Goal: Information Seeking & Learning: Learn about a topic

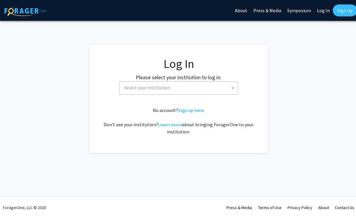
select select
click at [190, 89] on span "Select your institution" at bounding box center [180, 88] width 116 height 12
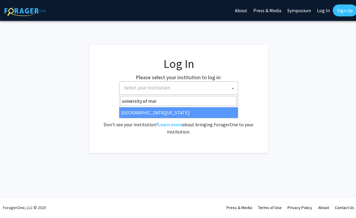
type input "[GEOGRAPHIC_DATA][PERSON_NAME]"
select select "31"
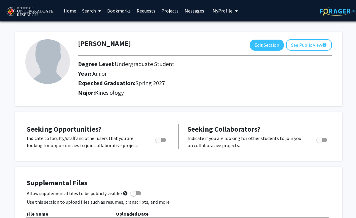
click at [173, 9] on link "Projects" at bounding box center [169, 10] width 23 height 21
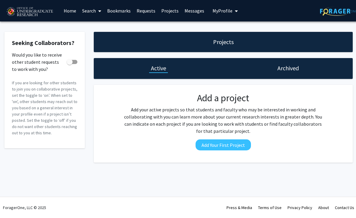
click at [97, 10] on span at bounding box center [98, 11] width 5 height 21
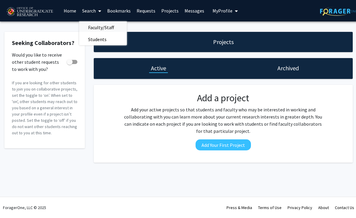
click at [101, 27] on span "Faculty/Staff" at bounding box center [101, 27] width 44 height 12
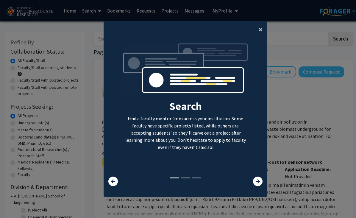
click at [260, 26] on span "×" at bounding box center [260, 29] width 4 height 9
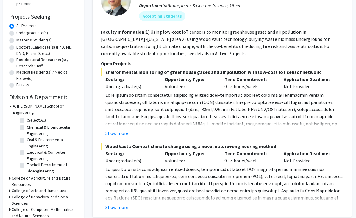
scroll to position [90, 1]
click at [16, 33] on label "Undergraduate(s)" at bounding box center [32, 33] width 32 height 6
click at [16, 33] on input "Undergraduate(s)" at bounding box center [18, 32] width 4 height 4
radio input "true"
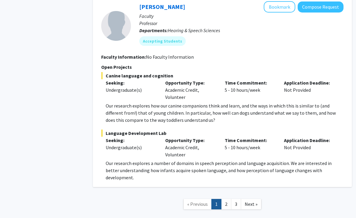
scroll to position [2931, 1]
click at [228, 199] on link "2" at bounding box center [226, 204] width 10 height 10
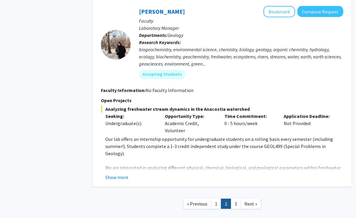
scroll to position [2081, 1]
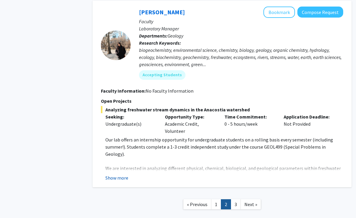
click at [122, 174] on button "Show more" at bounding box center [116, 177] width 23 height 7
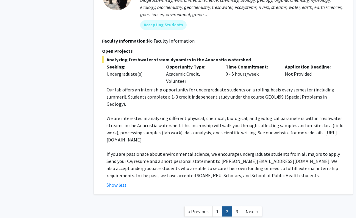
scroll to position [2131, 1]
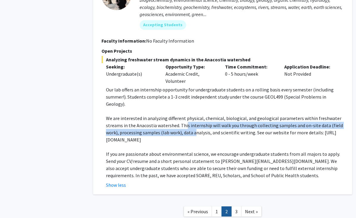
drag, startPoint x: 184, startPoint y: 82, endPoint x: 193, endPoint y: 90, distance: 11.7
click at [193, 115] on p "We are interested in analyzing different physical, chemical, biological, and ge…" at bounding box center [225, 129] width 238 height 29
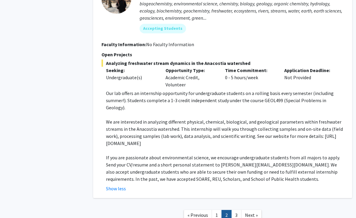
scroll to position [2128, 1]
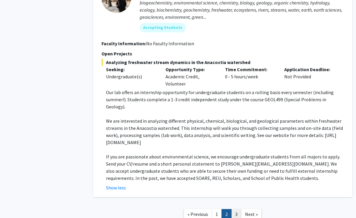
click at [236, 209] on link "3" at bounding box center [236, 214] width 10 height 10
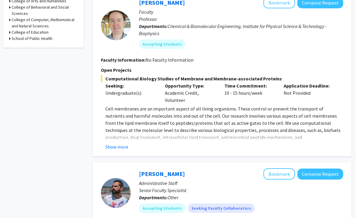
scroll to position [250, 1]
click at [124, 147] on button "Show more" at bounding box center [116, 146] width 23 height 7
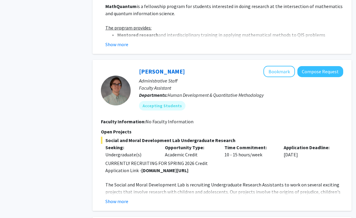
scroll to position [581, 1]
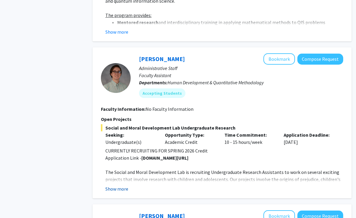
click at [112, 185] on button "Show more" at bounding box center [116, 188] width 23 height 7
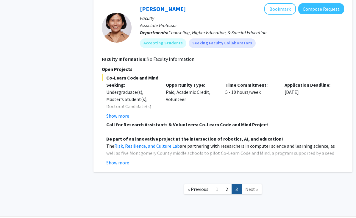
scroll to position [1018, 0]
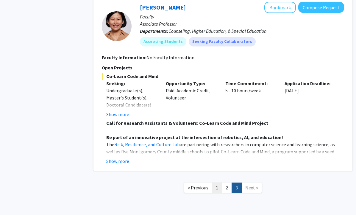
click at [216, 182] on link "1" at bounding box center [217, 187] width 10 height 10
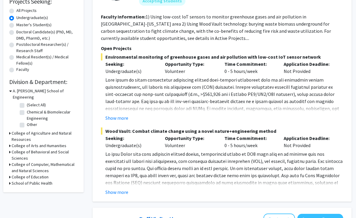
scroll to position [108, 1]
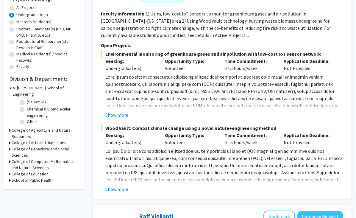
click at [41, 177] on h3 "School of Public Health" at bounding box center [32, 180] width 41 height 6
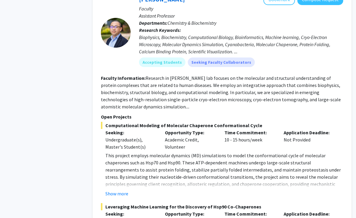
scroll to position [1496, 1]
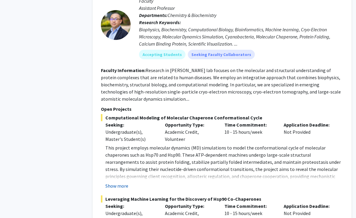
click at [123, 182] on button "Show more" at bounding box center [116, 185] width 23 height 7
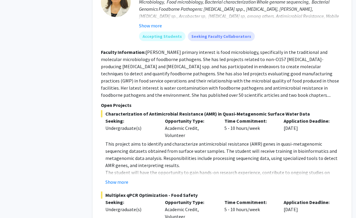
scroll to position [2663, 1]
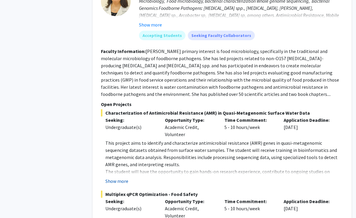
click at [120, 177] on button "Show more" at bounding box center [116, 180] width 23 height 7
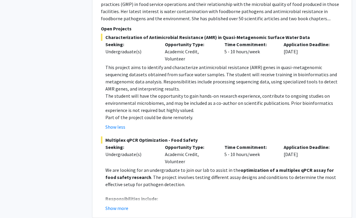
scroll to position [2738, 1]
click at [119, 204] on button "Show more" at bounding box center [116, 207] width 23 height 7
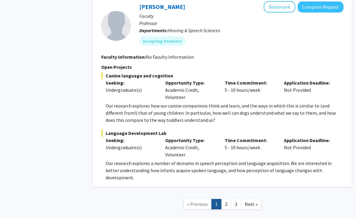
scroll to position [3052, 1]
click at [225, 199] on link "2" at bounding box center [226, 204] width 10 height 10
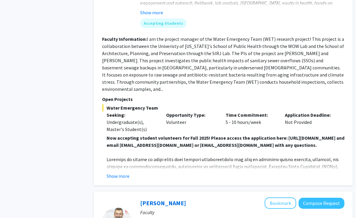
scroll to position [352, 0]
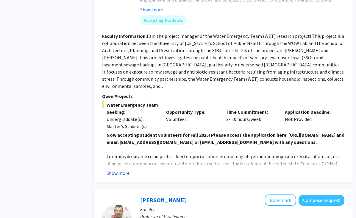
click at [118, 169] on button "Show more" at bounding box center [117, 172] width 23 height 7
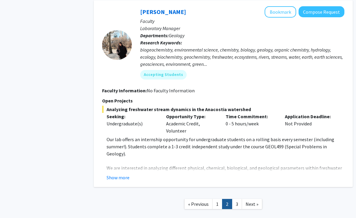
scroll to position [2202, 0]
click at [217, 199] on link "1" at bounding box center [217, 204] width 10 height 10
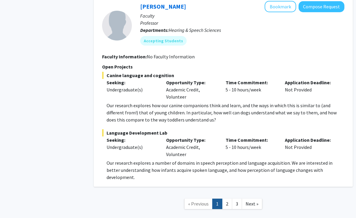
scroll to position [2931, 0]
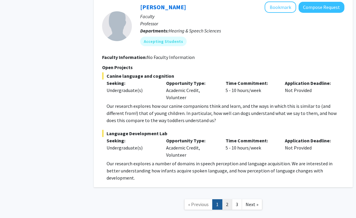
click at [228, 199] on link "2" at bounding box center [227, 204] width 10 height 10
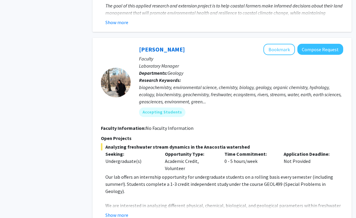
scroll to position [2043, 1]
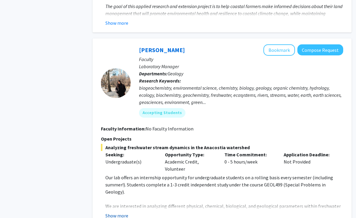
click at [123, 212] on button "Show more" at bounding box center [116, 215] width 23 height 7
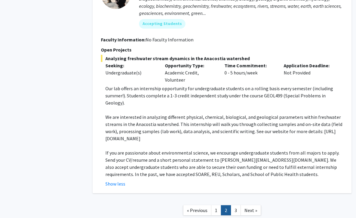
scroll to position [2132, 1]
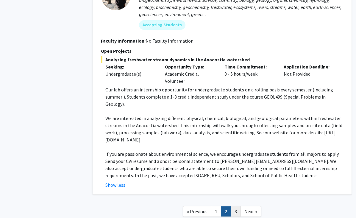
click at [235, 206] on link "3" at bounding box center [236, 211] width 10 height 10
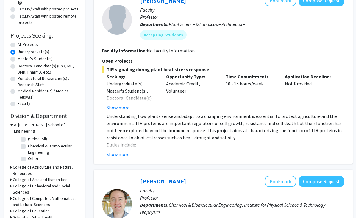
scroll to position [68, 0]
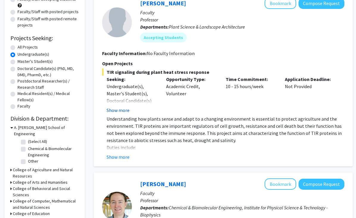
click at [124, 111] on button "Show more" at bounding box center [117, 109] width 23 height 7
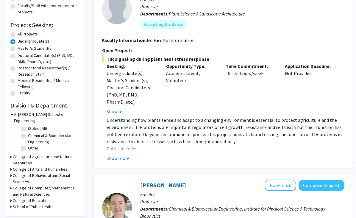
scroll to position [85, 0]
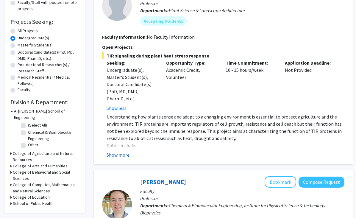
click at [123, 156] on button "Show more" at bounding box center [117, 154] width 23 height 7
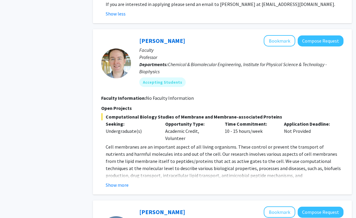
scroll to position [332, 1]
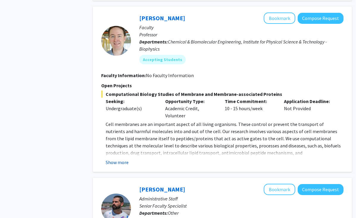
click at [122, 164] on button "Show more" at bounding box center [117, 162] width 23 height 7
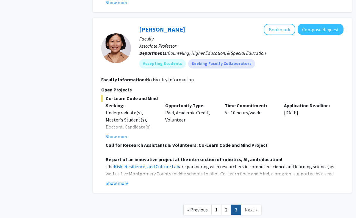
scroll to position [1022, 1]
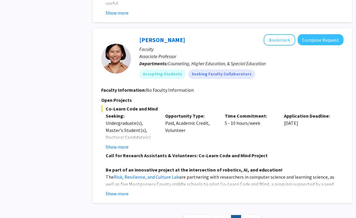
click at [216, 215] on link "1" at bounding box center [216, 220] width 10 height 10
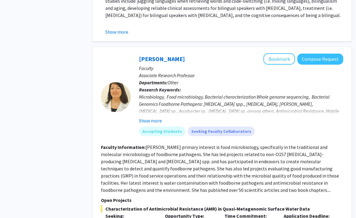
scroll to position [2577, 1]
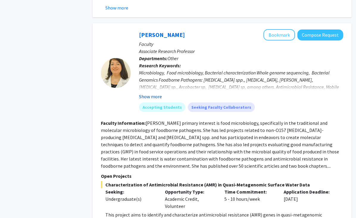
click at [158, 93] on button "Show more" at bounding box center [150, 96] width 23 height 7
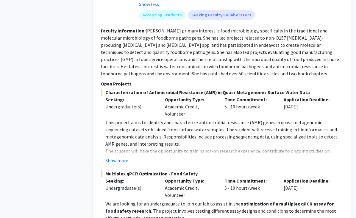
scroll to position [2684, 1]
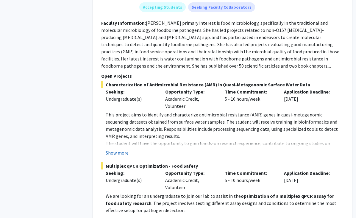
click at [123, 149] on button "Show more" at bounding box center [117, 152] width 23 height 7
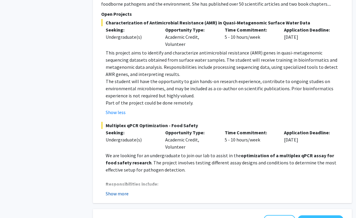
scroll to position [2759, 1]
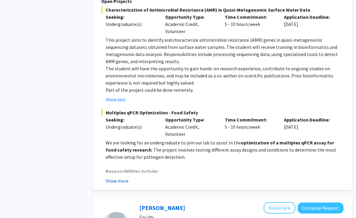
click at [119, 177] on button "Show more" at bounding box center [117, 180] width 23 height 7
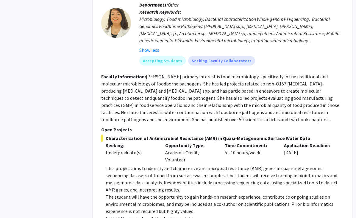
scroll to position [2557, 1]
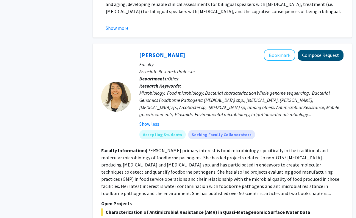
click at [326, 50] on button "Compose Request" at bounding box center [320, 55] width 46 height 11
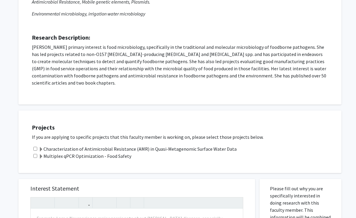
scroll to position [173, 1]
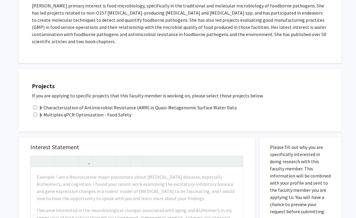
click at [36, 105] on input "checkbox" at bounding box center [35, 107] width 4 height 4
checkbox input "true"
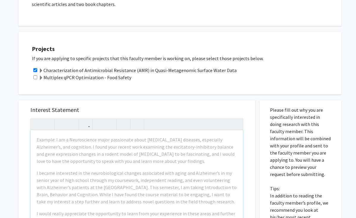
scroll to position [211, 1]
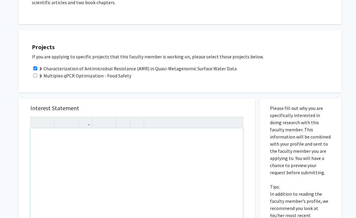
click at [108, 65] on label "Characterization of Antimicrobial Resistance (AMR) in Quasi-Metagenomic Surface…" at bounding box center [138, 68] width 198 height 7
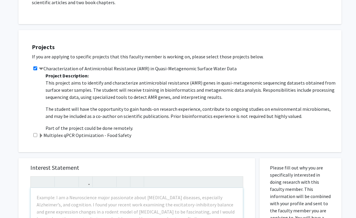
click at [93, 131] on label "Multiplex qPCR Optimization - Food Safety" at bounding box center [85, 134] width 93 height 7
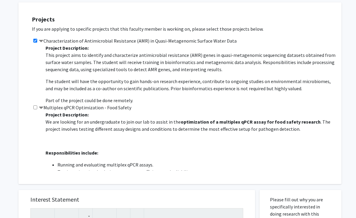
scroll to position [0, 0]
click at [79, 104] on label "Multiplex qPCR Optimization - Food Safety" at bounding box center [85, 107] width 93 height 7
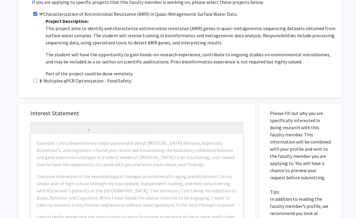
scroll to position [265, 1]
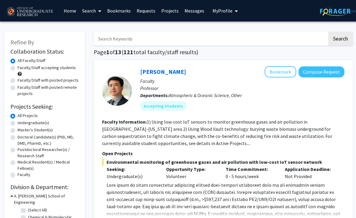
click at [219, 10] on span "My Profile" at bounding box center [222, 11] width 20 height 6
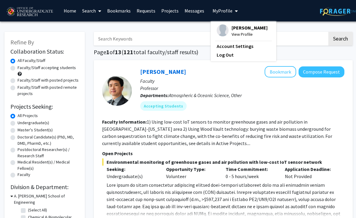
click at [234, 27] on span "[PERSON_NAME]" at bounding box center [249, 27] width 36 height 7
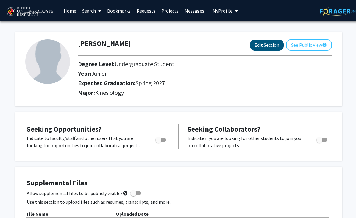
click at [263, 48] on button "Edit Section" at bounding box center [267, 45] width 34 height 11
select select "junior"
select select "37: spring_2027"
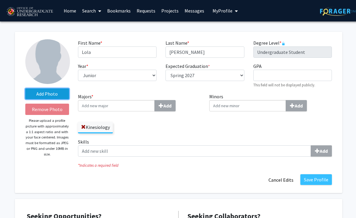
click at [49, 93] on label "Add Photo" at bounding box center [47, 93] width 44 height 11
click at [0, 0] on input "Add Photo" at bounding box center [0, 0] width 0 height 0
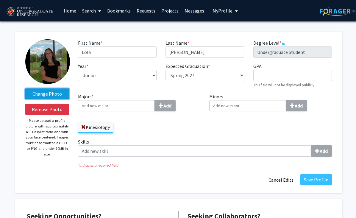
click at [51, 92] on label "Change Photo" at bounding box center [47, 93] width 44 height 11
click at [0, 0] on input "Change Photo" at bounding box center [0, 0] width 0 height 0
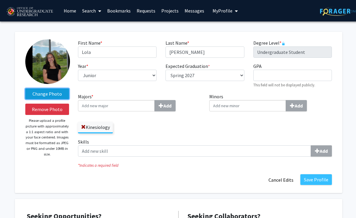
click at [60, 95] on label "Change Photo" at bounding box center [47, 93] width 44 height 11
click at [0, 0] on input "Change Photo" at bounding box center [0, 0] width 0 height 0
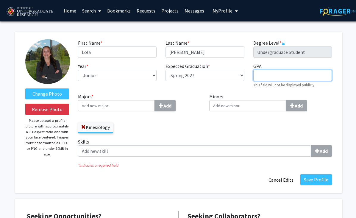
click at [263, 75] on input "GPA required" at bounding box center [292, 75] width 79 height 11
click at [264, 64] on div "GPA required This field will not be displayed publicly." at bounding box center [292, 75] width 87 height 26
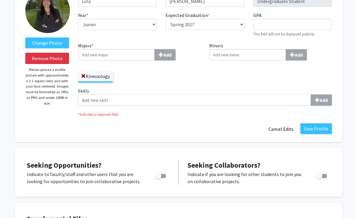
scroll to position [110, 0]
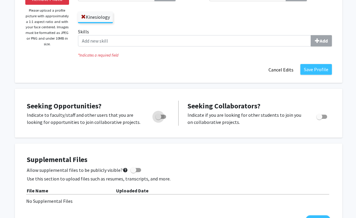
click at [163, 117] on span "Toggle" at bounding box center [160, 117] width 11 height 4
click at [158, 119] on input "Are you actively seeking opportunities?" at bounding box center [158, 119] width 0 height 0
checkbox input "true"
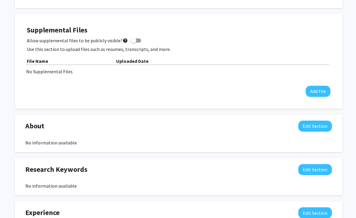
scroll to position [237, 0]
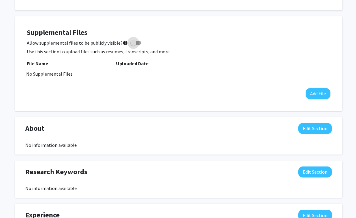
click at [131, 44] on span at bounding box center [133, 43] width 6 height 6
click at [133, 45] on input "Allow supplemental files to be publicly visible? help" at bounding box center [133, 45] width 0 height 0
checkbox input "true"
